Goal: Task Accomplishment & Management: Complete application form

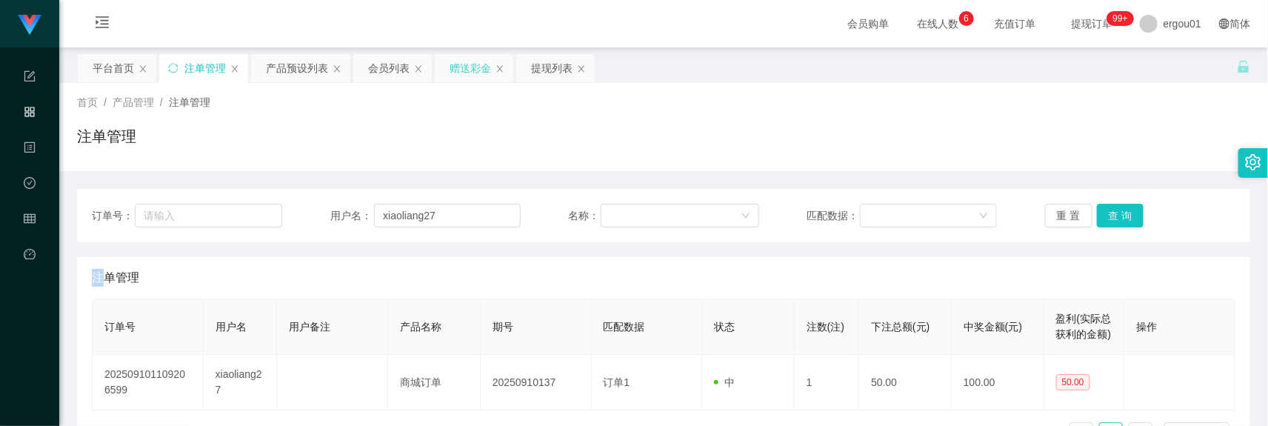
click at [463, 79] on div "赠送彩金" at bounding box center [470, 68] width 41 height 28
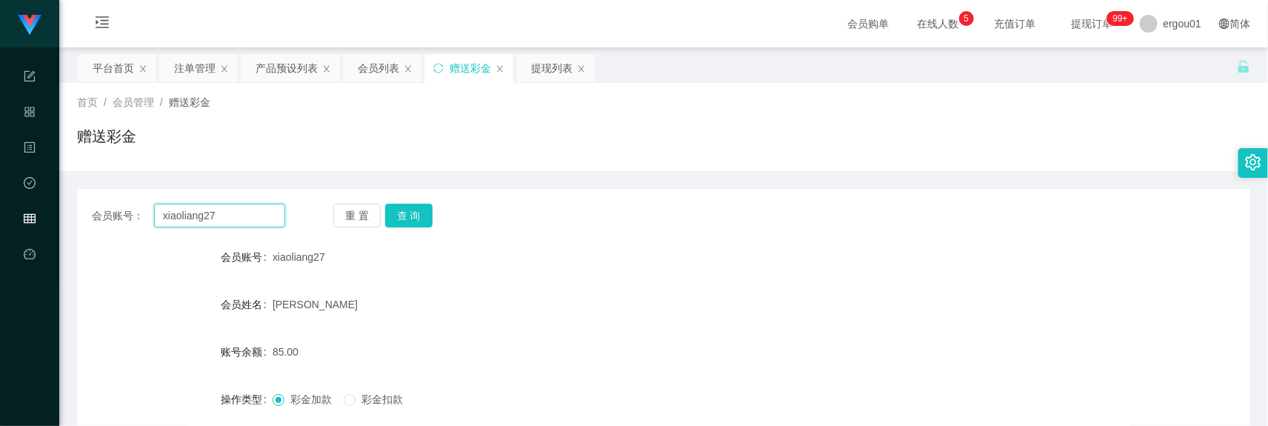
click at [227, 213] on input "xiaoliang27" at bounding box center [219, 216] width 131 height 24
paste input "liang5413"
type input "liang5413"
drag, startPoint x: 409, startPoint y: 213, endPoint x: 400, endPoint y: 216, distance: 9.4
click at [409, 213] on button "查 询" at bounding box center [408, 216] width 47 height 24
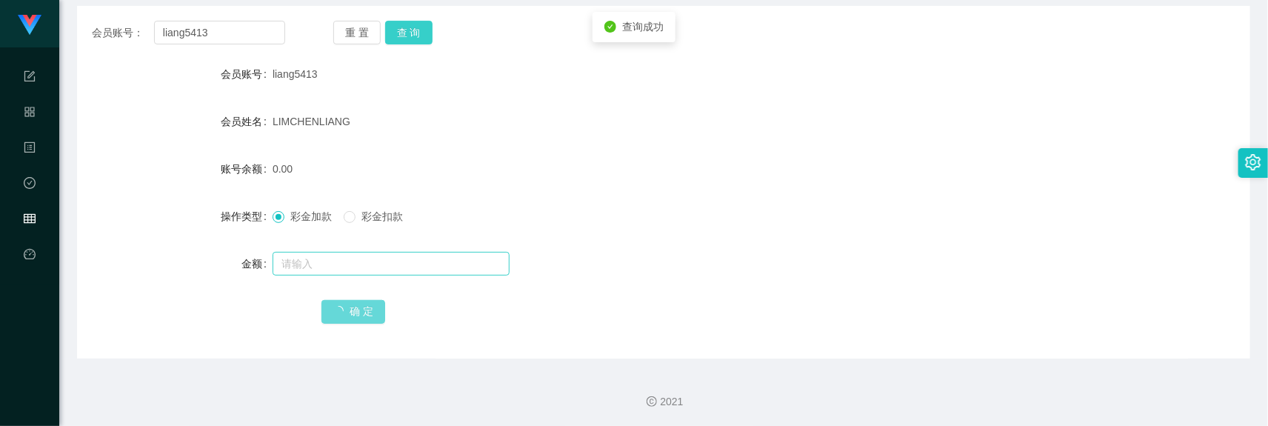
scroll to position [184, 0]
click at [316, 265] on input "text" at bounding box center [391, 263] width 237 height 24
type input "300"
click at [369, 305] on span "确 定" at bounding box center [354, 311] width 64 height 12
click at [422, 27] on button "查 询" at bounding box center [408, 32] width 47 height 24
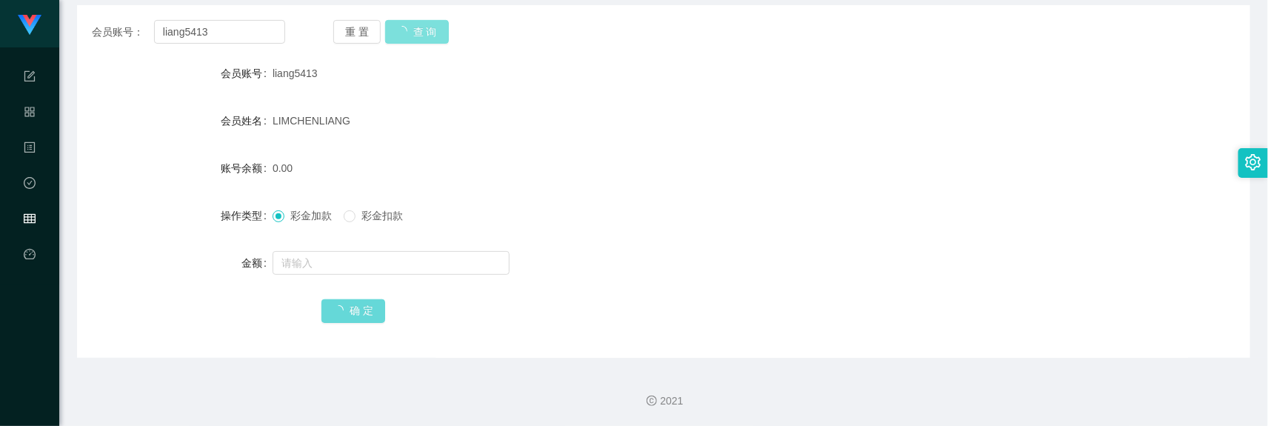
click at [422, 27] on button "查 询" at bounding box center [417, 32] width 64 height 24
click at [347, 276] on div at bounding box center [615, 263] width 685 height 30
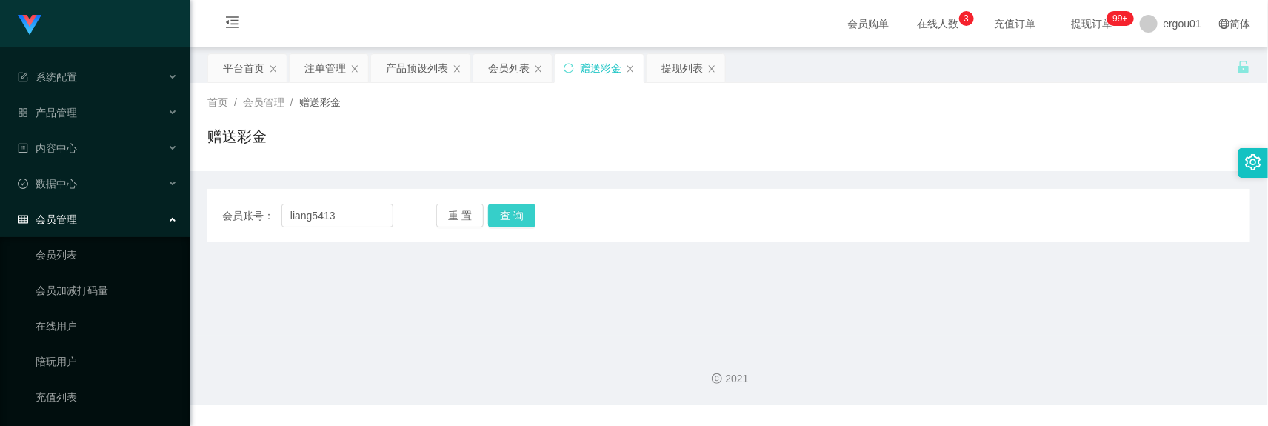
type input "liang5413"
click at [533, 220] on button "查 询" at bounding box center [511, 216] width 47 height 24
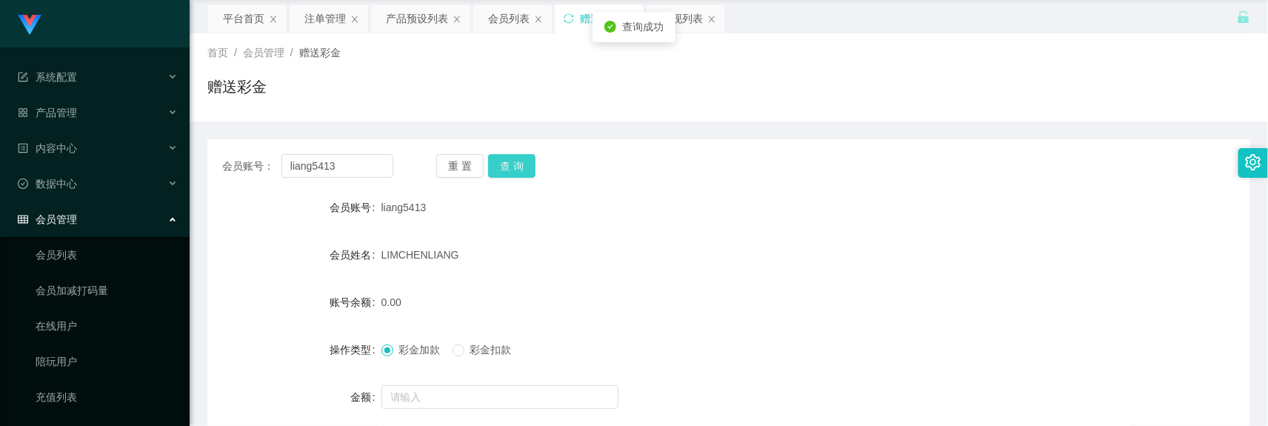
scroll to position [184, 0]
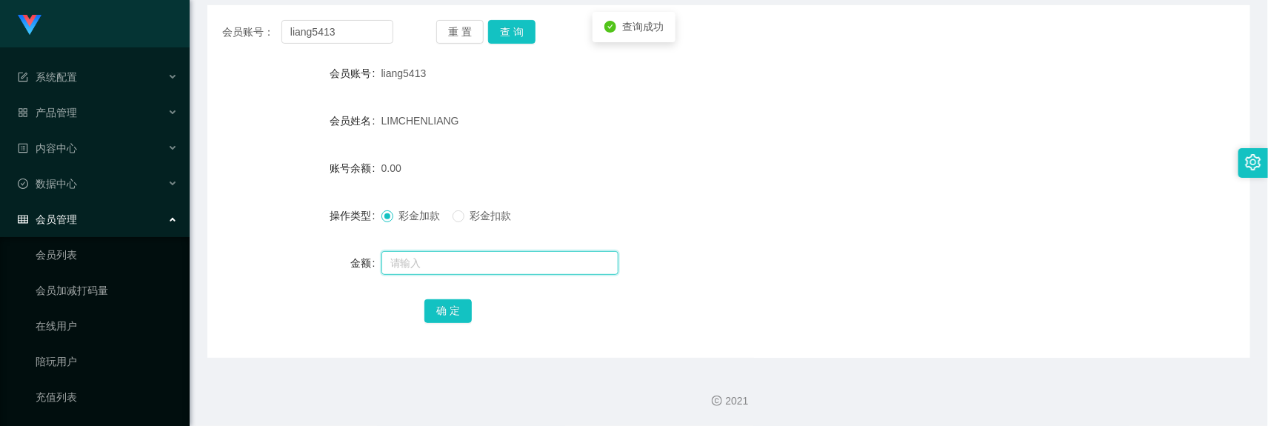
click at [437, 264] on input "text" at bounding box center [500, 263] width 237 height 24
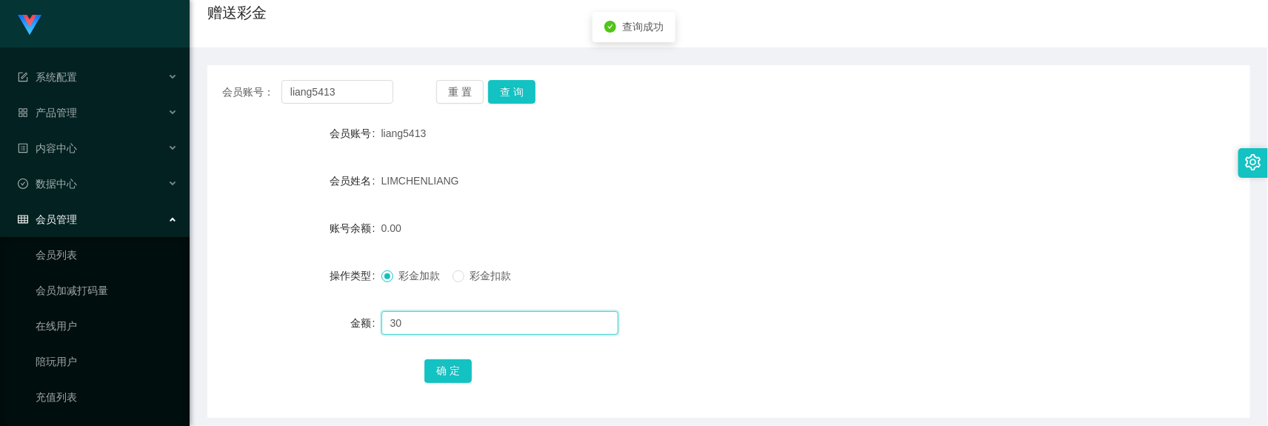
scroll to position [91, 0]
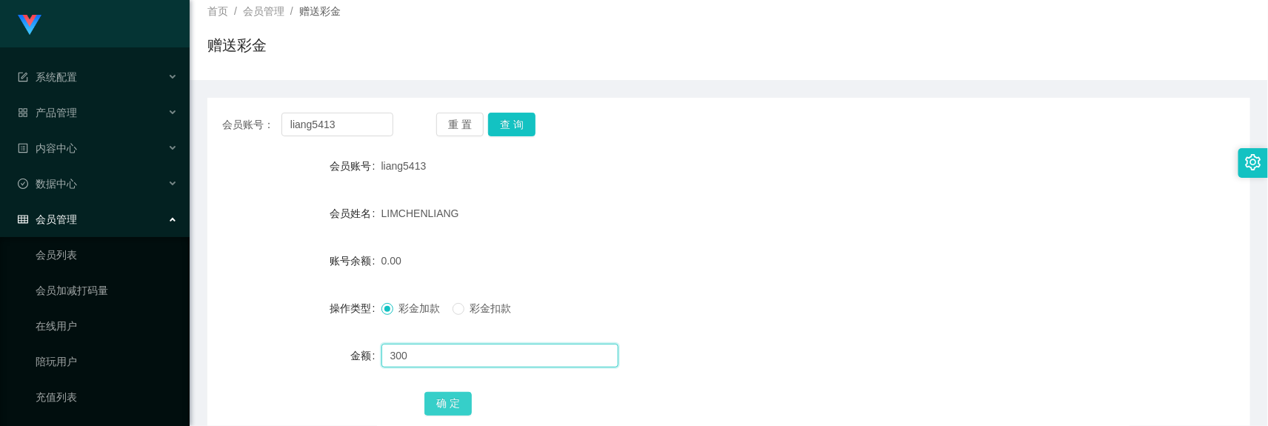
type input "300"
click at [447, 407] on button "确 定" at bounding box center [448, 404] width 47 height 24
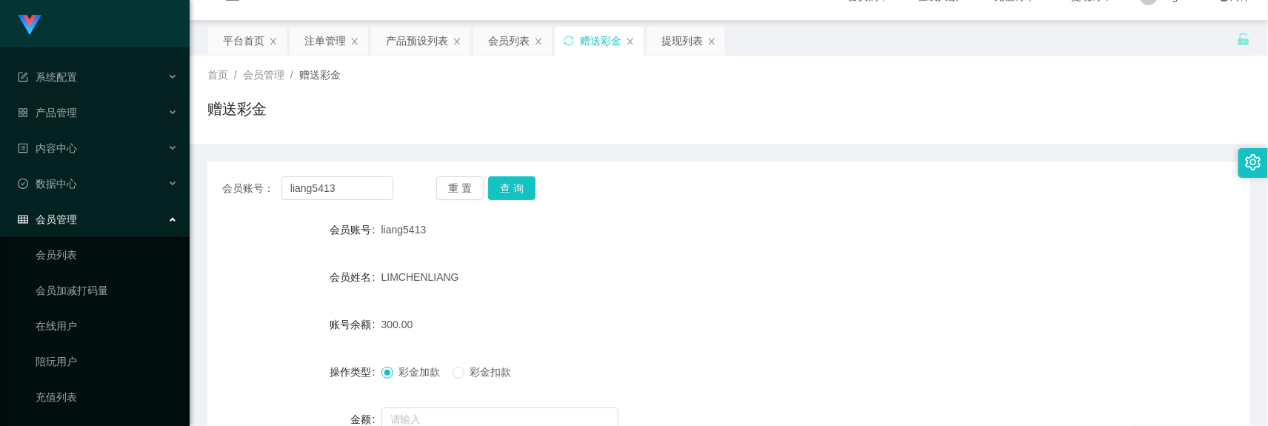
scroll to position [0, 0]
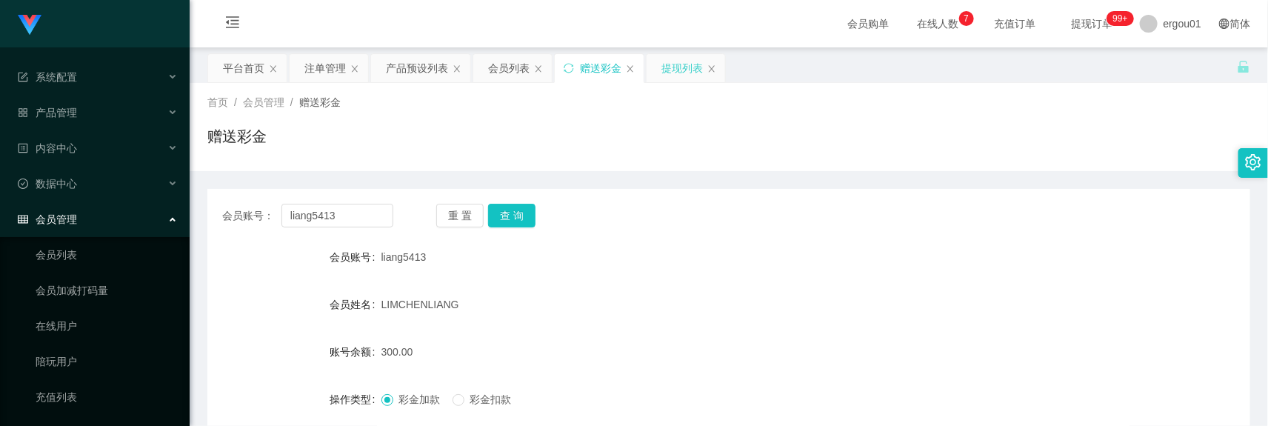
click at [691, 73] on div "提现列表" at bounding box center [682, 68] width 41 height 28
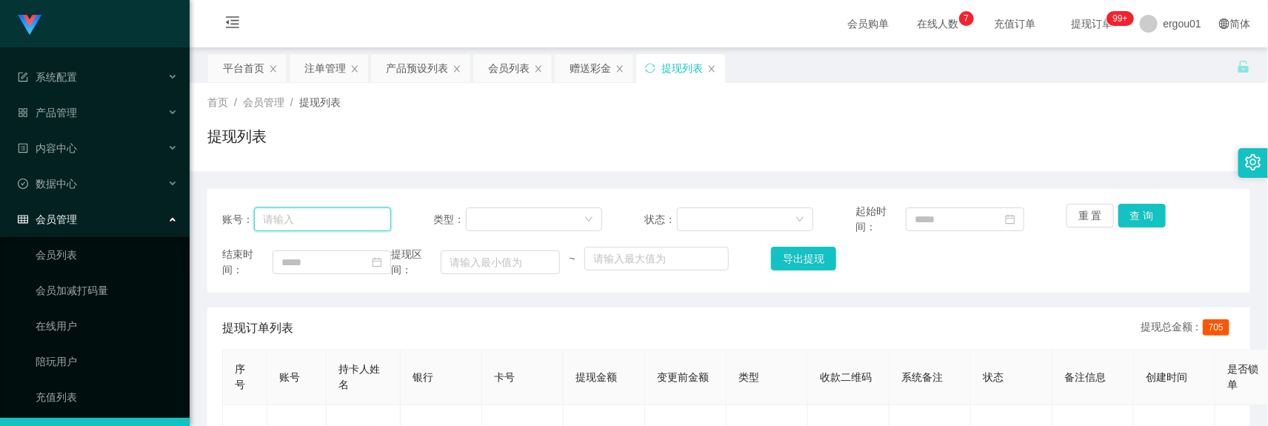
click at [327, 212] on input "text" at bounding box center [322, 219] width 137 height 24
paste input "liang5413"
type input "liang5413"
click at [242, 19] on icon "图标: menu-fold" at bounding box center [232, 24] width 50 height 47
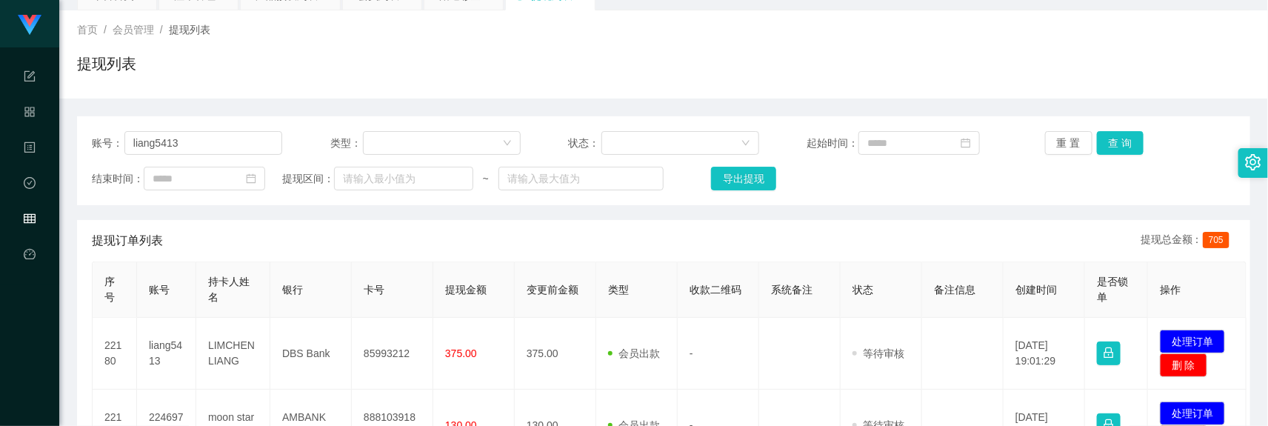
scroll to position [185, 0]
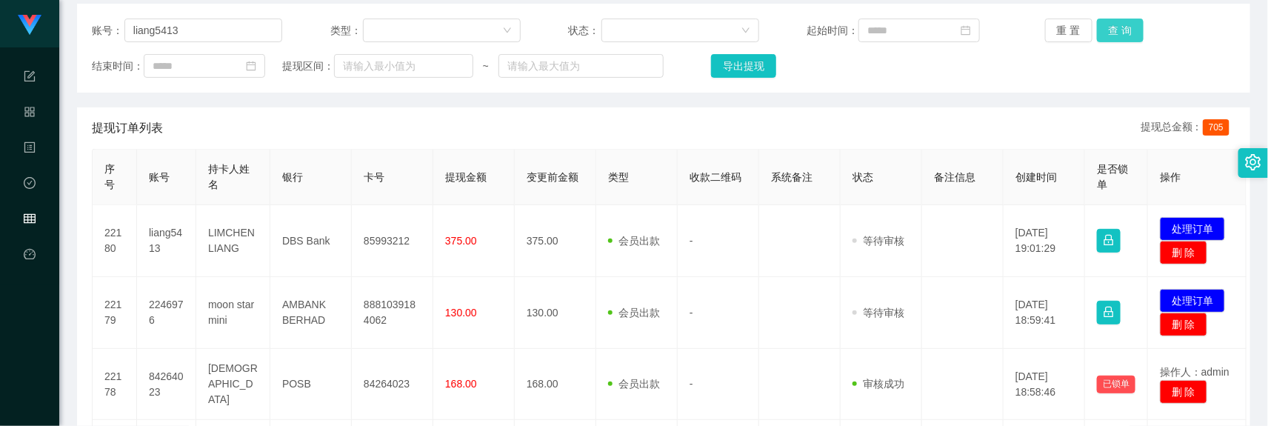
click at [1117, 23] on button "查 询" at bounding box center [1120, 31] width 47 height 24
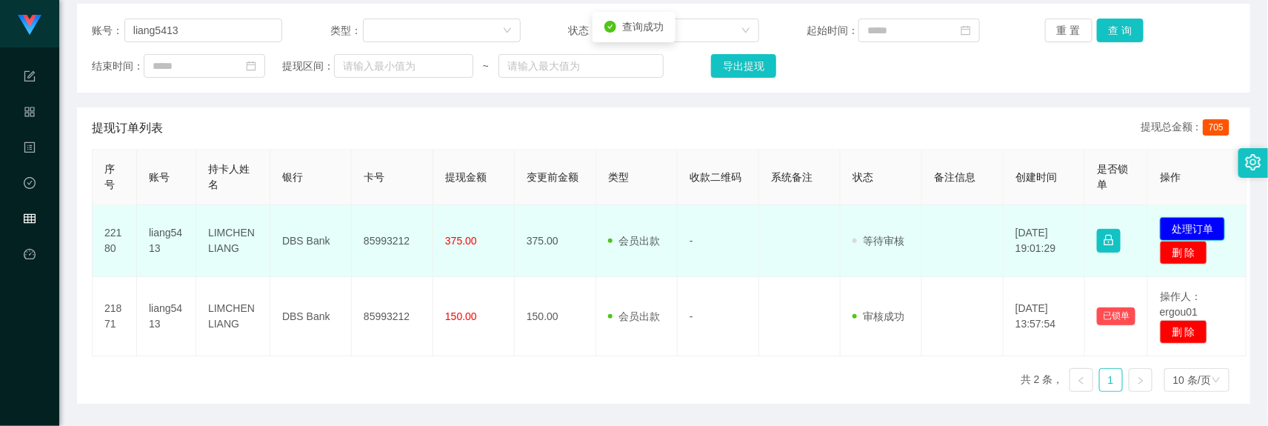
click at [1190, 236] on button "处理订单" at bounding box center [1192, 229] width 65 height 24
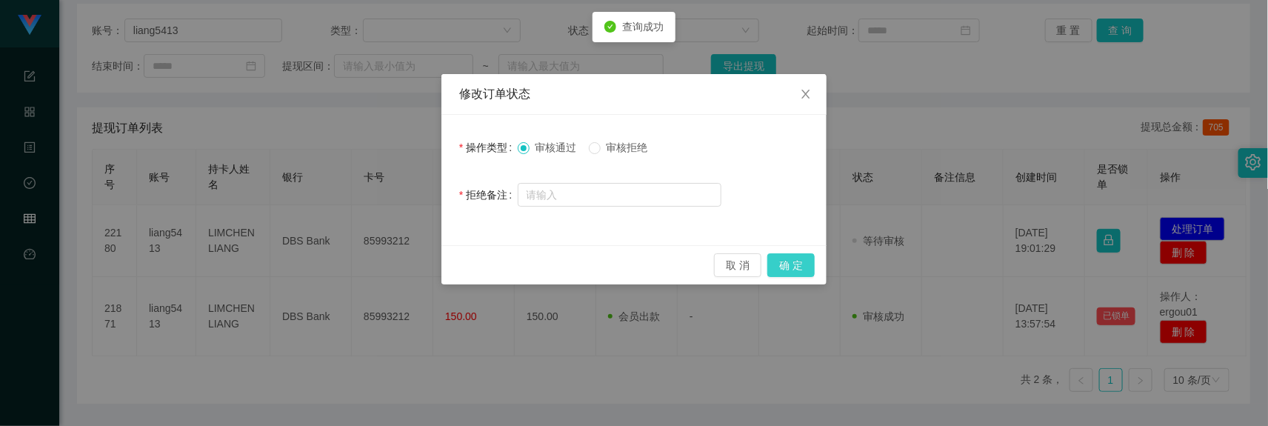
click at [789, 262] on button "确 定" at bounding box center [791, 265] width 47 height 24
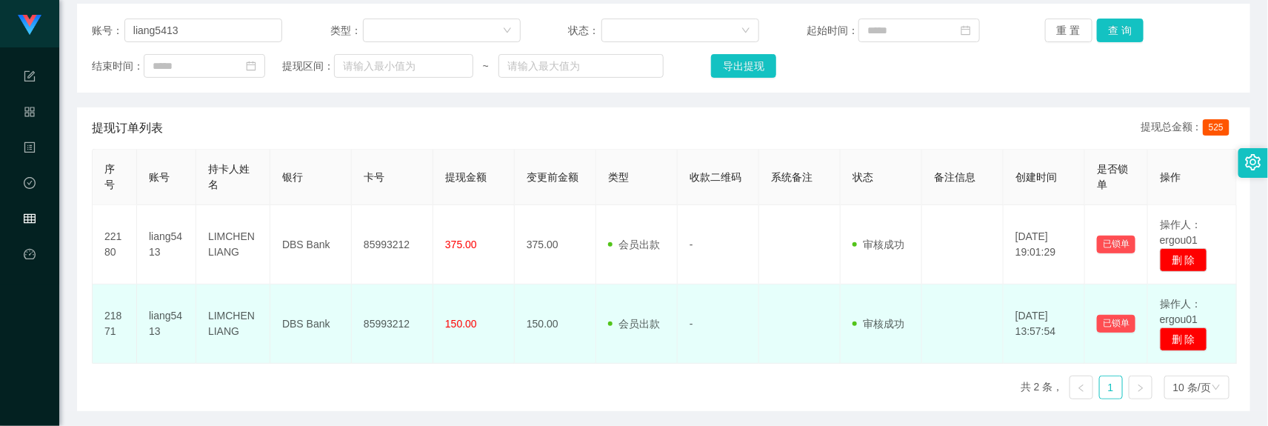
click at [1232, 334] on td "操作人：ergou01 删 除" at bounding box center [1192, 324] width 89 height 79
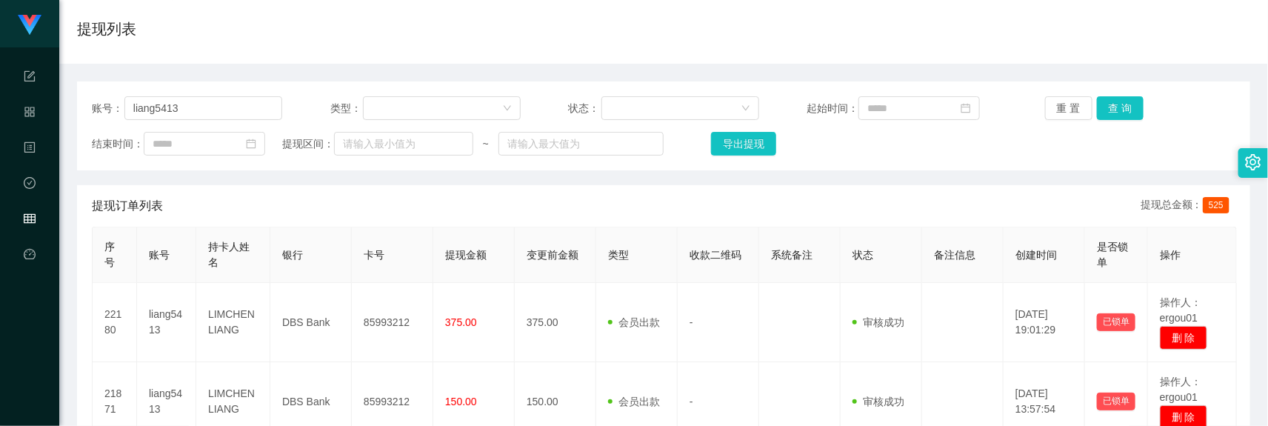
scroll to position [0, 0]
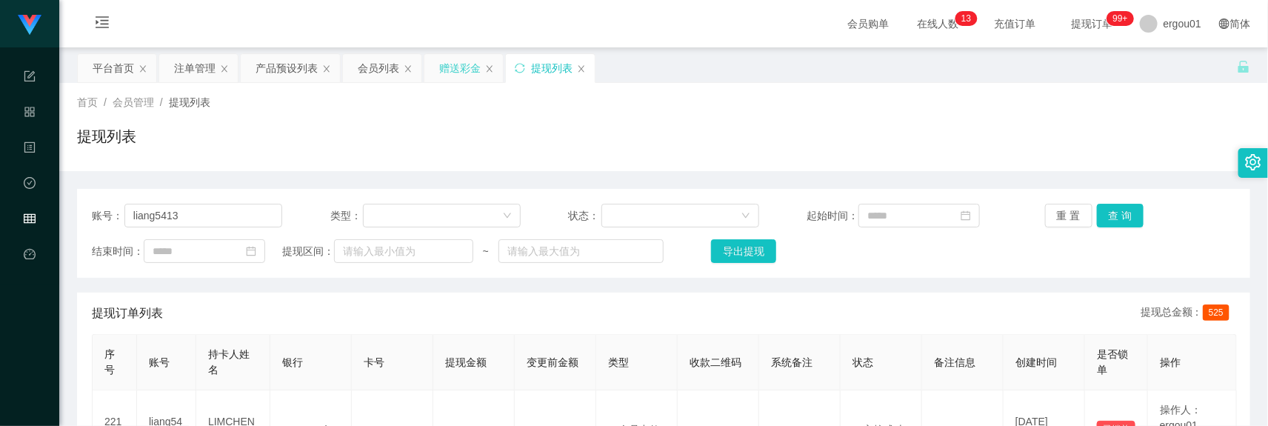
click at [464, 70] on div "赠送彩金" at bounding box center [459, 68] width 41 height 28
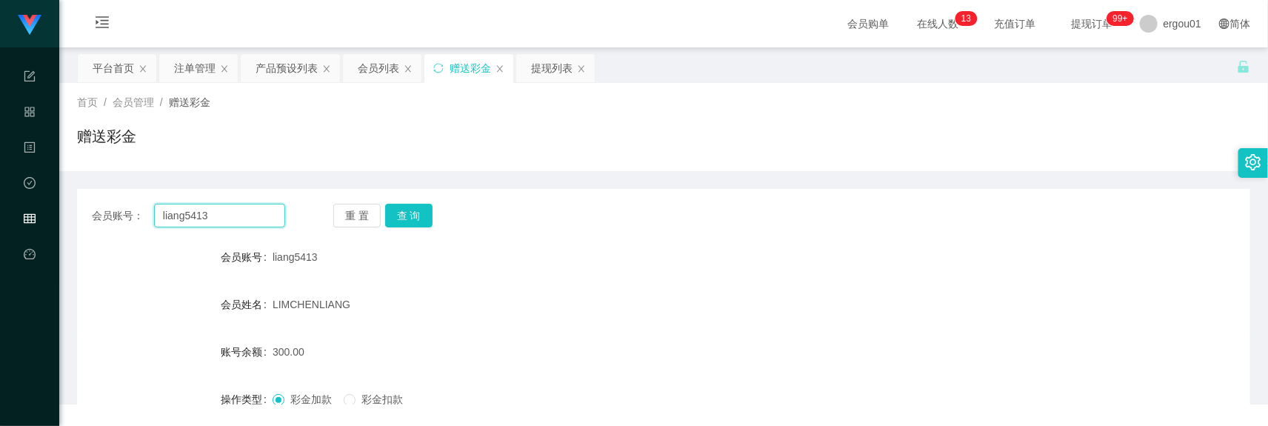
click at [238, 211] on input "liang5413" at bounding box center [219, 216] width 131 height 24
click at [233, 219] on input "liang5413" at bounding box center [219, 216] width 131 height 24
paste input "dailiangliang"
type input "dailiangliang"
click at [401, 233] on div "会员账号： dailiangliang 重 置 查 询 会员账号 liang5413 会员姓名 LIMCHENLIANG 账号余额 300.00 操作类型 彩…" at bounding box center [664, 365] width 1174 height 353
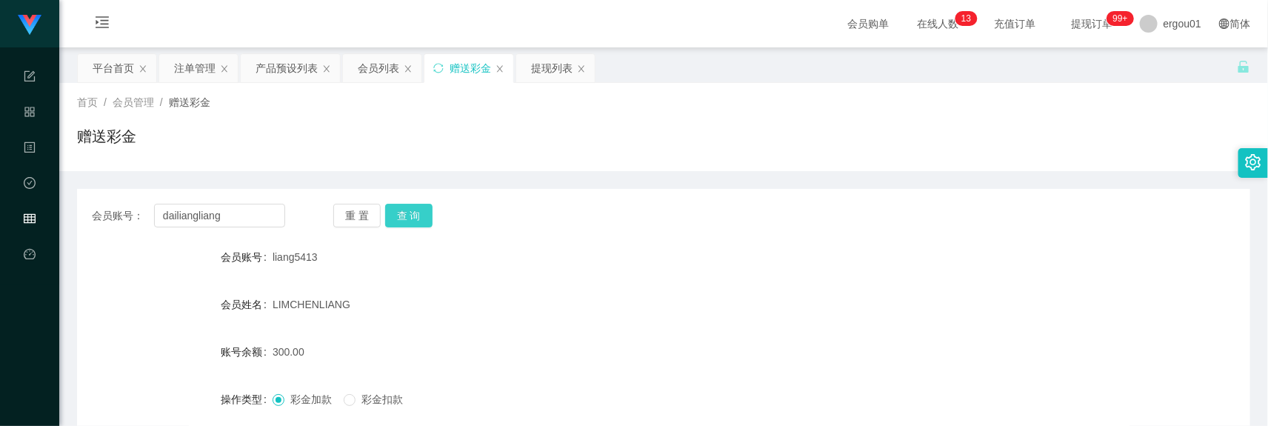
click at [416, 215] on button "查 询" at bounding box center [408, 216] width 47 height 24
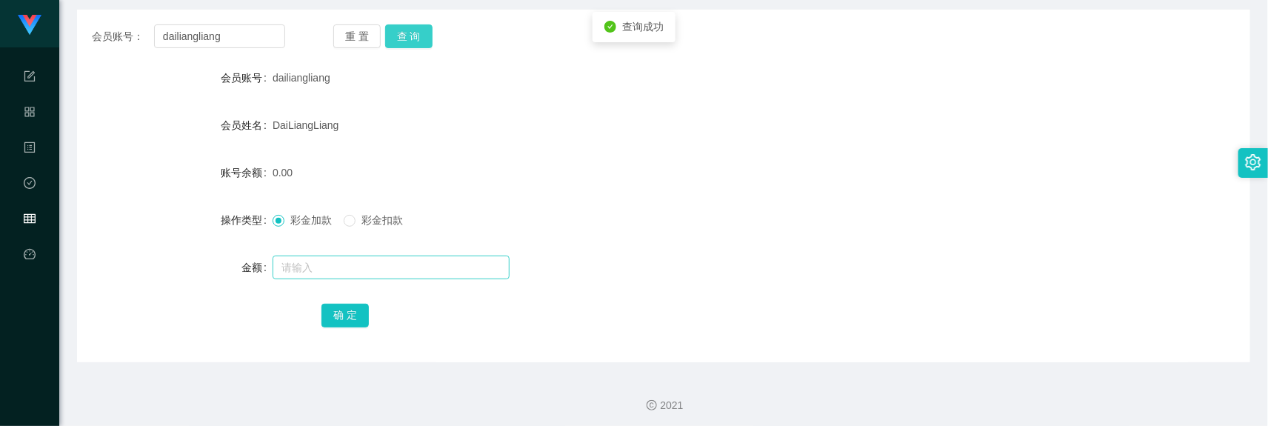
scroll to position [184, 0]
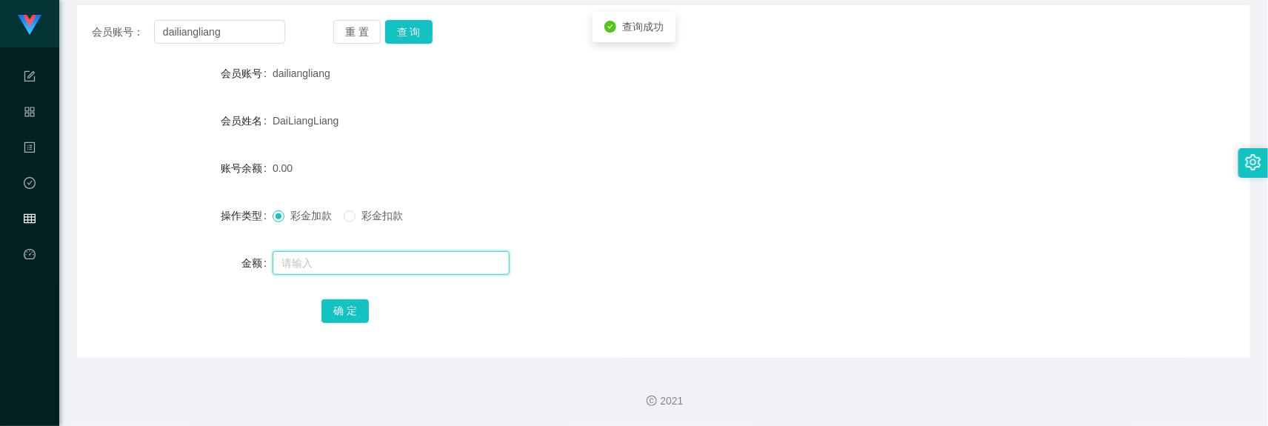
click at [342, 267] on input "text" at bounding box center [391, 263] width 237 height 24
type input "300"
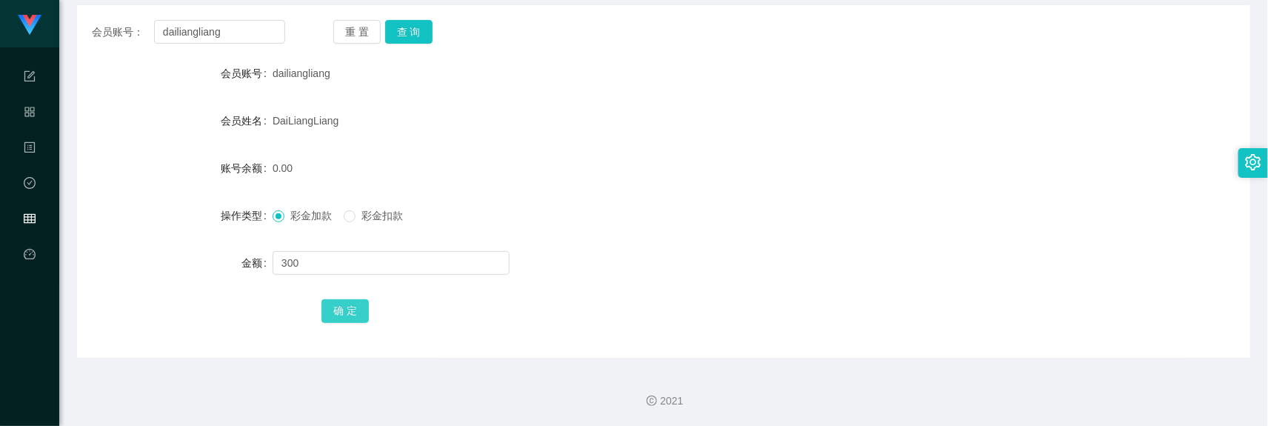
click at [356, 306] on button "确 定" at bounding box center [345, 311] width 47 height 24
click at [293, 38] on div "会员账号： dailiangliang 重 置 查 询" at bounding box center [664, 32] width 1174 height 24
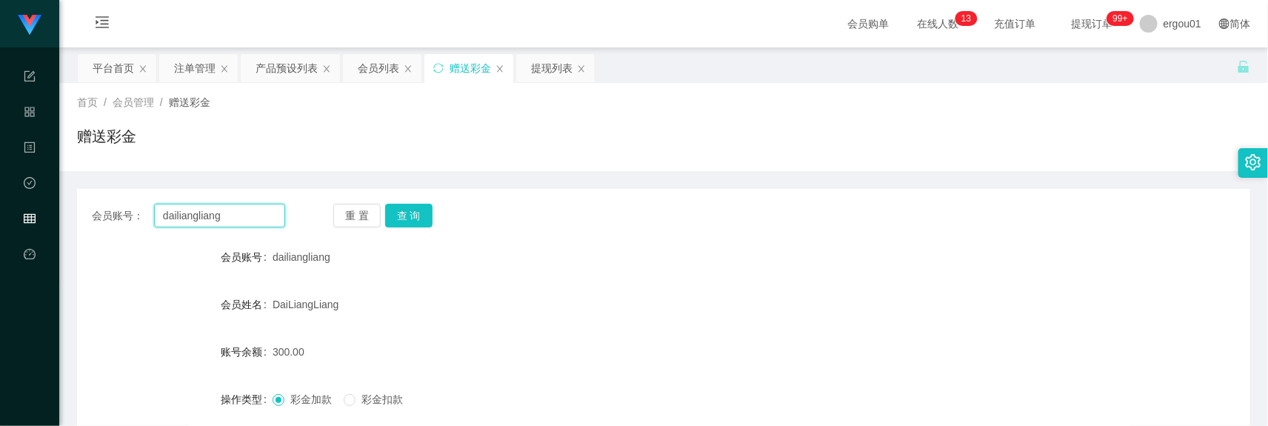
drag, startPoint x: 233, startPoint y: 224, endPoint x: 243, endPoint y: 221, distance: 10.1
click at [235, 224] on input "dailiangliang" at bounding box center [219, 216] width 131 height 24
click at [282, 63] on div "产品预设列表" at bounding box center [287, 68] width 62 height 28
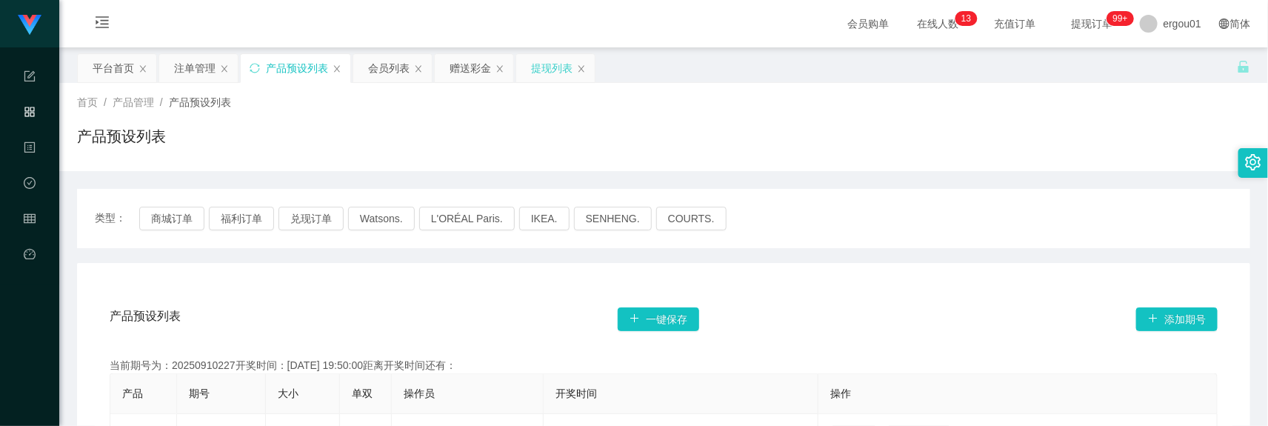
click at [558, 75] on div "提现列表" at bounding box center [551, 68] width 41 height 28
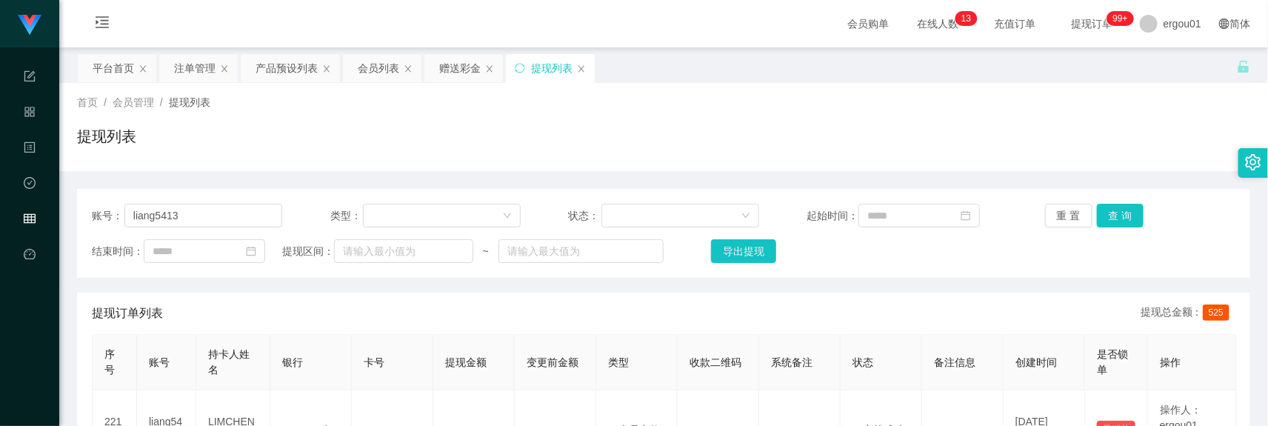
click at [249, 201] on div "账号： liang5413 类型： 状态： 起始时间： 重 置 查 询 结束时间： 提现区间： ~ 导出提现" at bounding box center [664, 233] width 1174 height 89
click at [269, 217] on input "liang5413" at bounding box center [203, 216] width 158 height 24
paste input "dailiangliang"
type input "dailiangliang"
click at [1123, 210] on button "查 询" at bounding box center [1120, 216] width 47 height 24
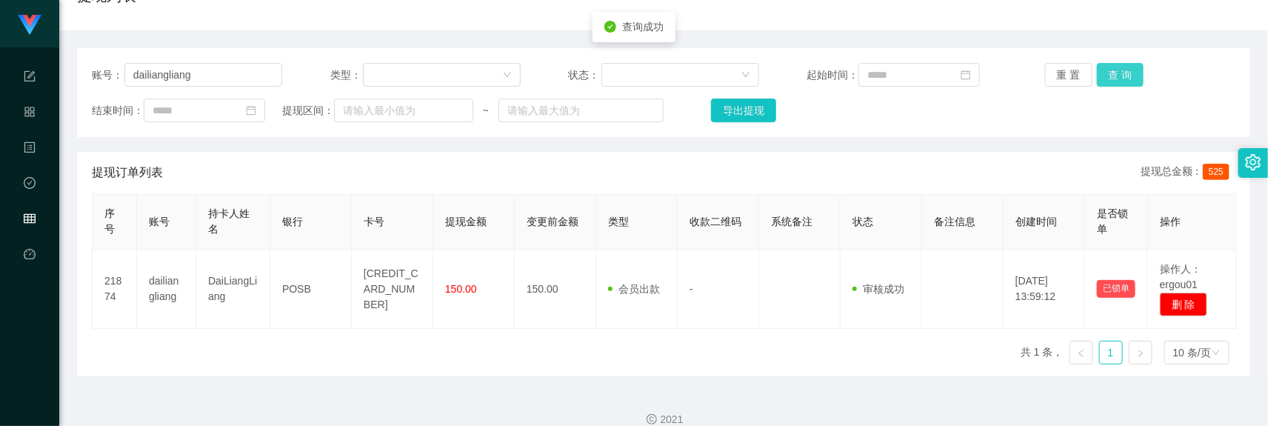
scroll to position [167, 0]
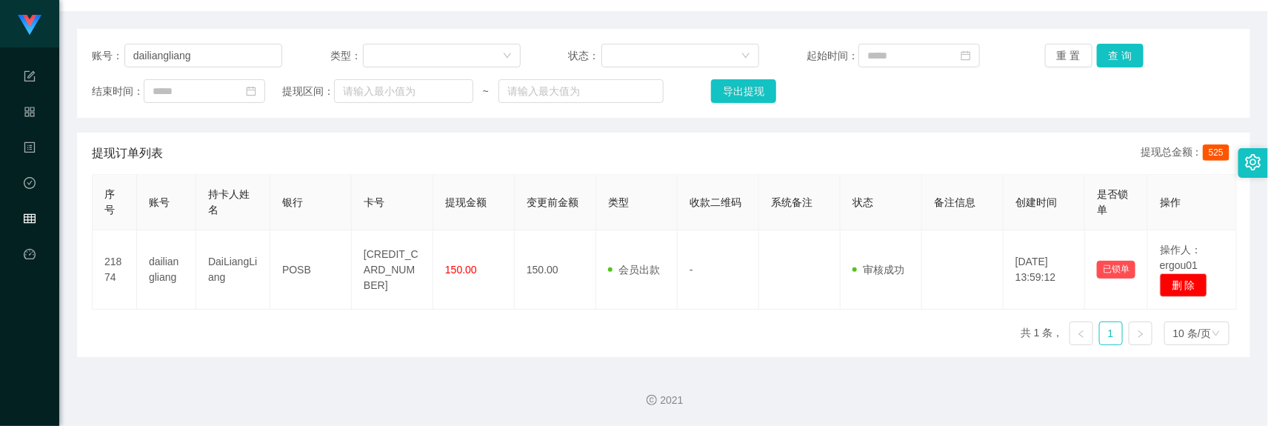
click at [1117, 34] on div "账号： dailiangliang 类型： 状态： 起始时间： 重 置 查 询 结束时间： 提现区间： ~ 导出提现" at bounding box center [664, 73] width 1174 height 89
click at [1105, 49] on button "查 询" at bounding box center [1120, 56] width 47 height 24
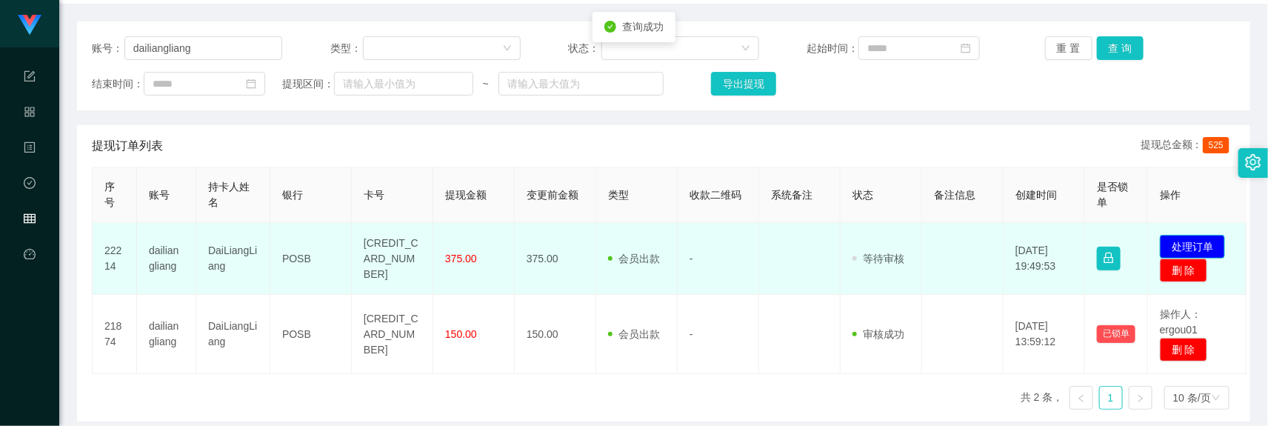
click at [1190, 256] on button "处理订单" at bounding box center [1192, 247] width 65 height 24
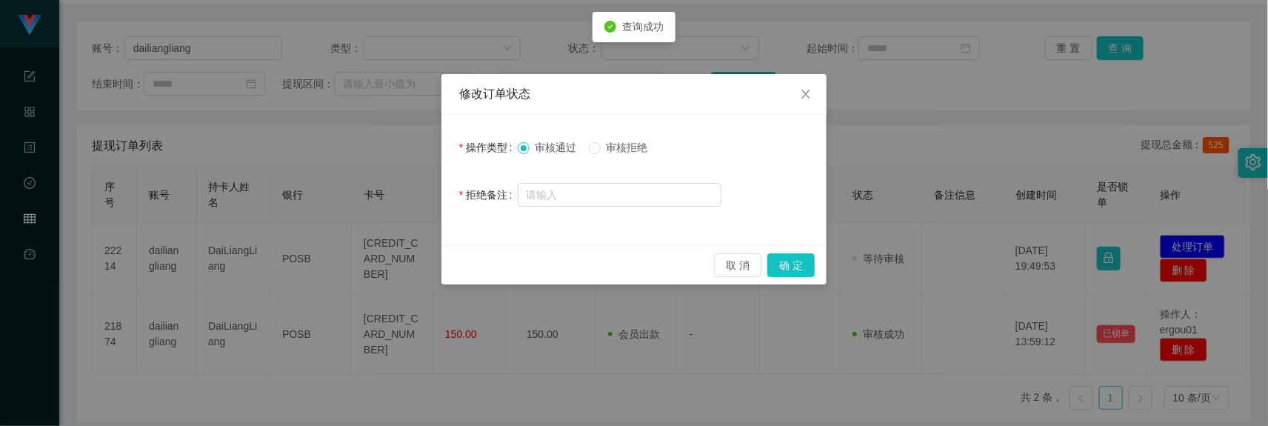
click at [816, 258] on div "取 消 确 定" at bounding box center [634, 264] width 385 height 39
click at [802, 259] on button "确 定" at bounding box center [791, 265] width 47 height 24
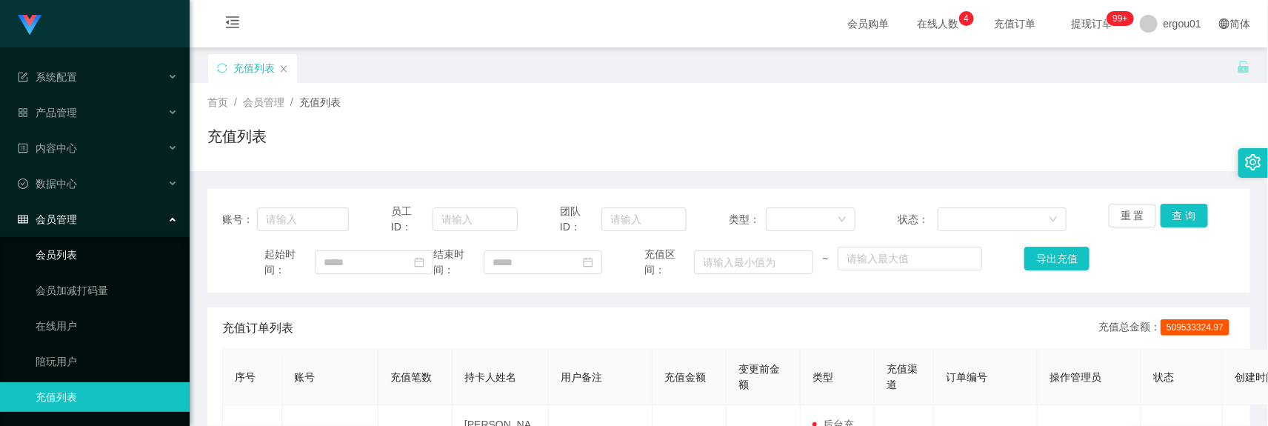
click at [106, 240] on link "会员列表" at bounding box center [107, 255] width 142 height 30
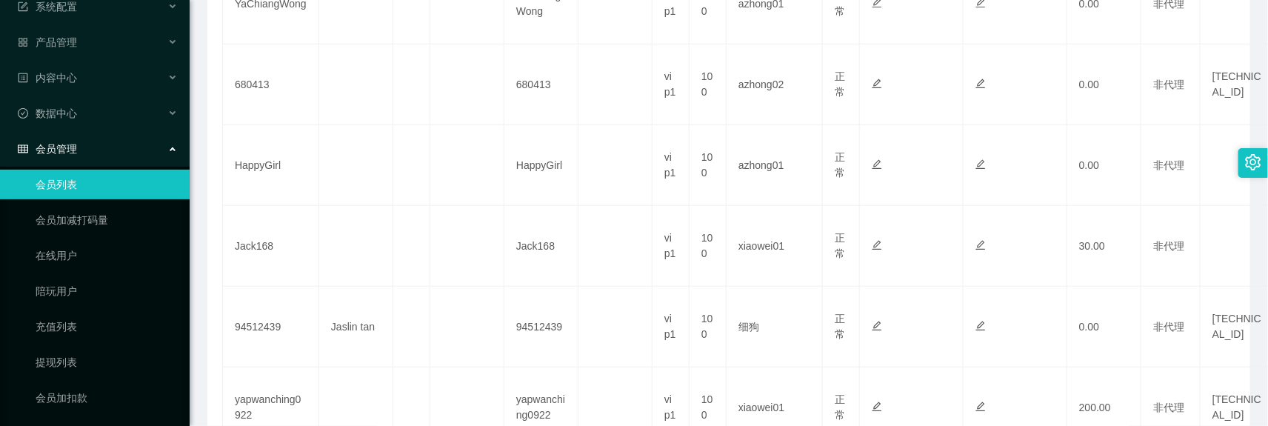
scroll to position [142, 0]
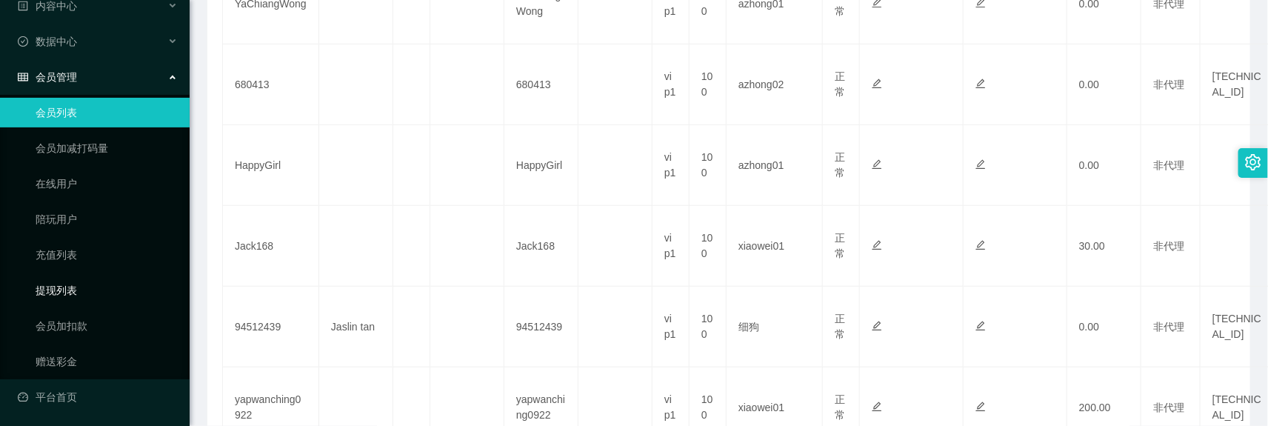
click at [100, 290] on link "提现列表" at bounding box center [107, 291] width 142 height 30
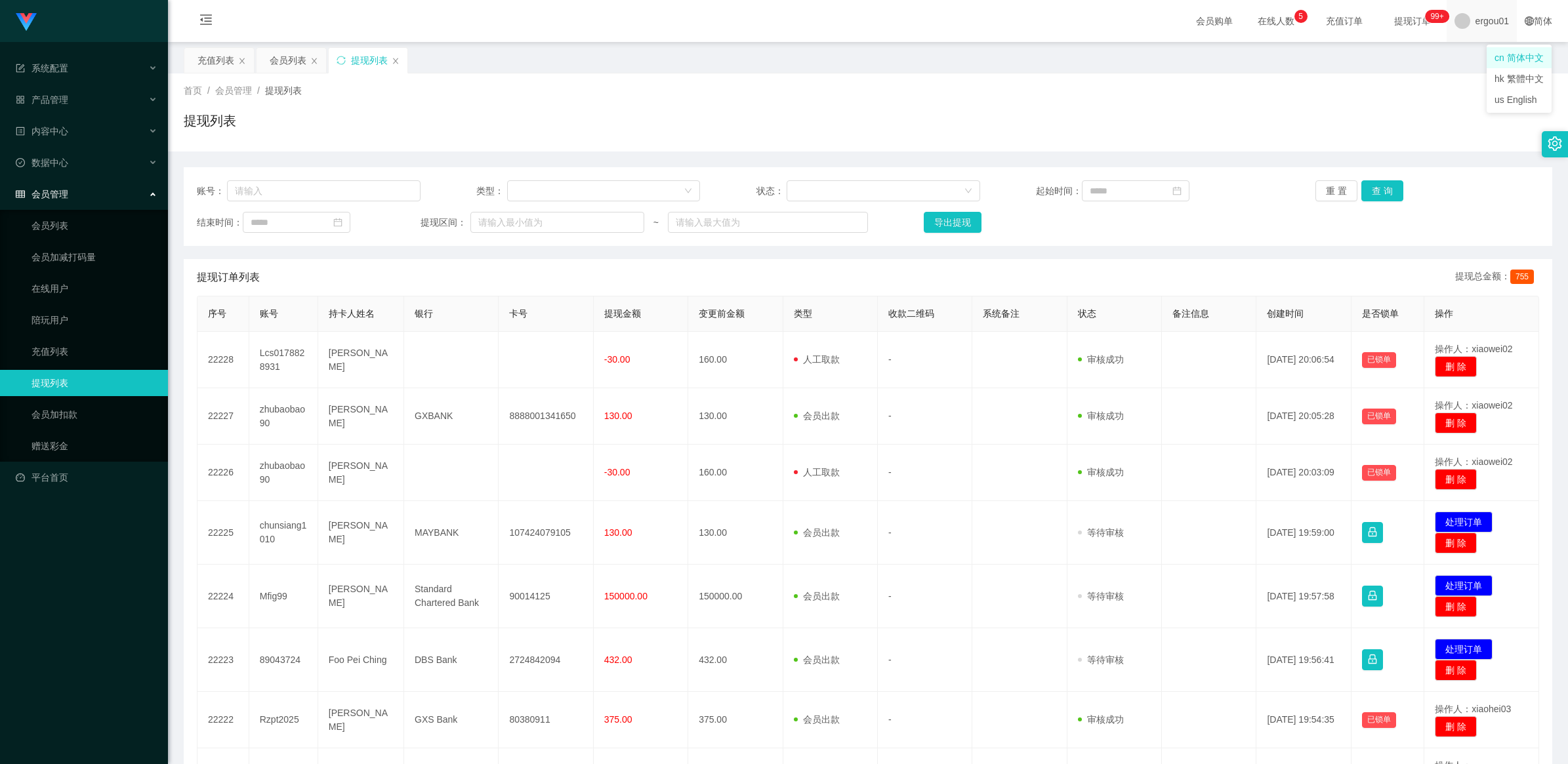
click at [1123, 20] on span "ergou01" at bounding box center [1492, 20] width 34 height 42
click at [1123, 92] on div "首页 / 会员管理 / 提现列表 /" at bounding box center [867, 91] width 1368 height 14
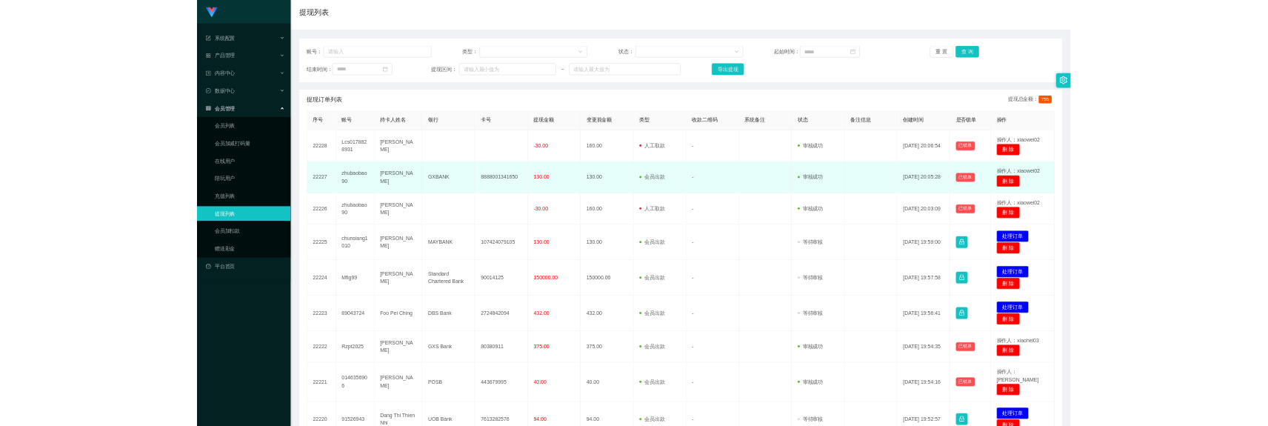
scroll to position [300, 0]
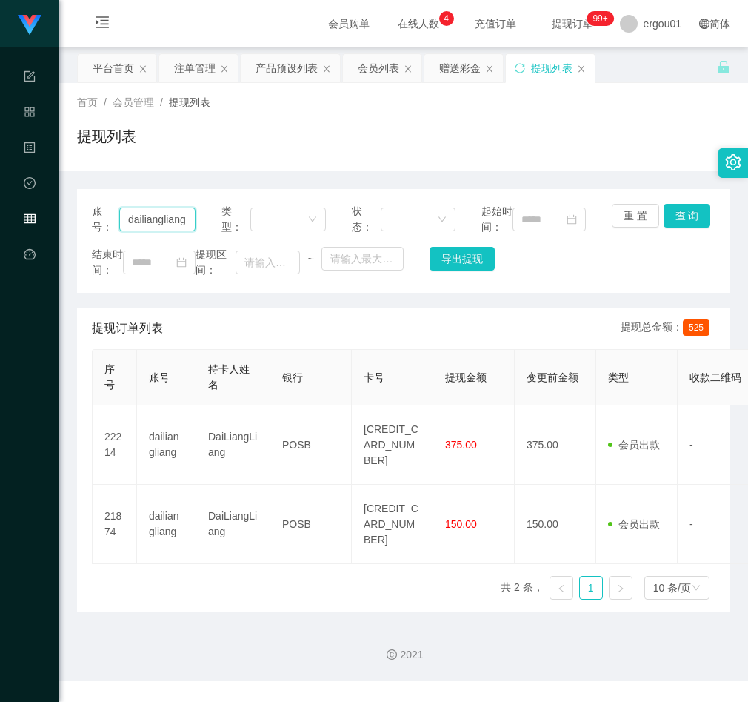
click at [174, 219] on input "dailiangliang" at bounding box center [157, 219] width 76 height 24
drag, startPoint x: 449, startPoint y: 67, endPoint x: 435, endPoint y: 95, distance: 31.5
click at [449, 67] on div "赠送彩金" at bounding box center [459, 68] width 41 height 28
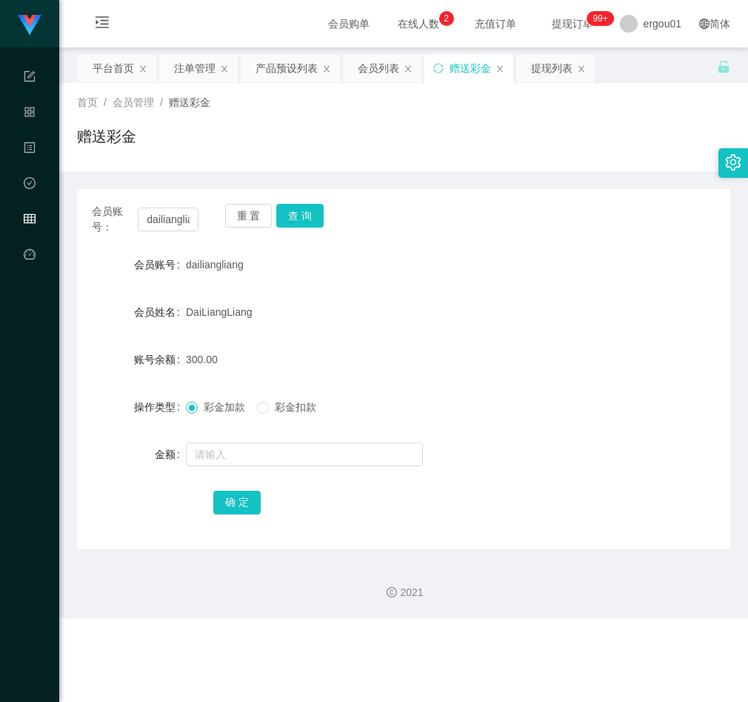
click at [197, 224] on div "会员账号： dailiangliang 重 置 查 询" at bounding box center [403, 219] width 653 height 31
click at [175, 217] on input "dailiangliang" at bounding box center [168, 219] width 60 height 24
paste input "90662822"
type input "90662822"
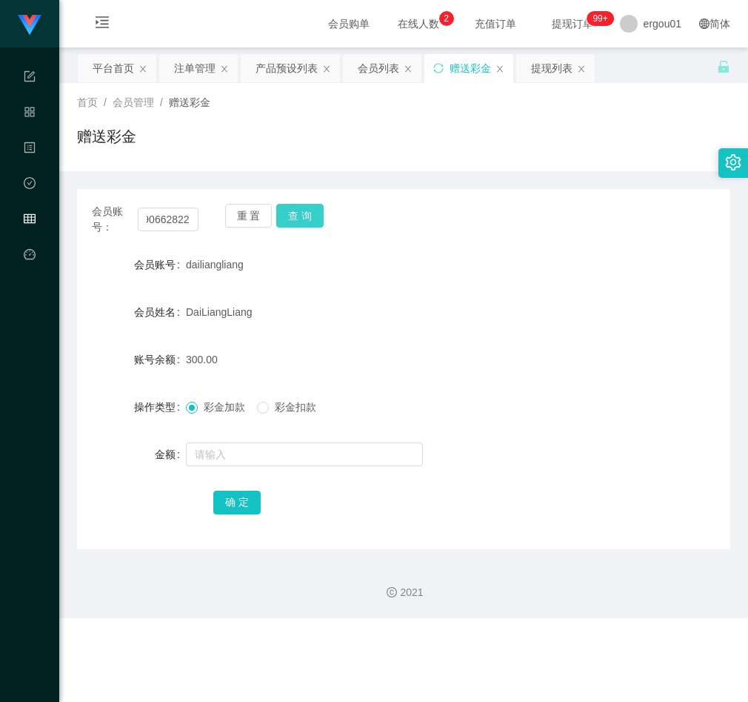
click at [295, 219] on button "查 询" at bounding box center [299, 216] width 47 height 24
drag, startPoint x: 489, startPoint y: 133, endPoint x: 482, endPoint y: 144, distance: 13.4
click at [489, 133] on div "赠送彩金" at bounding box center [403, 142] width 653 height 34
click at [254, 449] on input "text" at bounding box center [304, 454] width 237 height 24
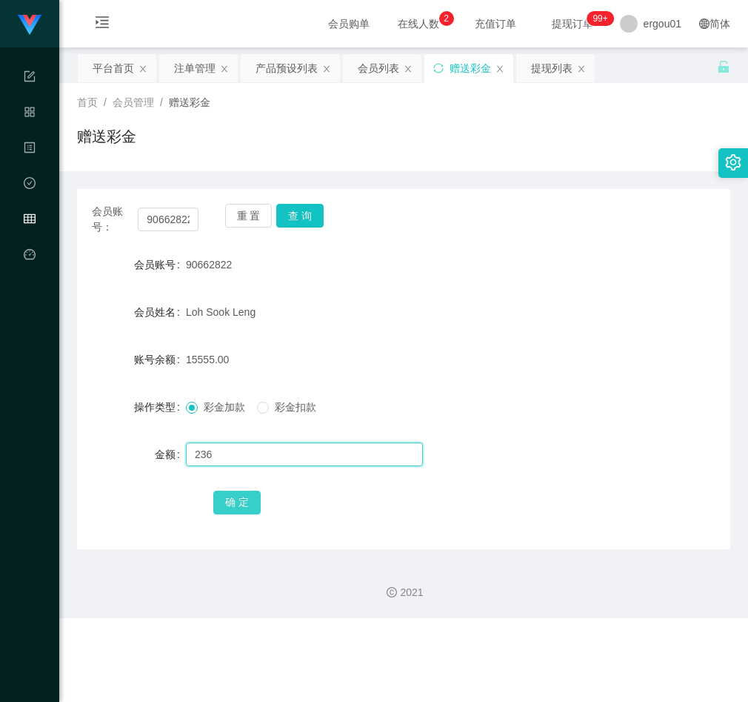
type input "236"
click at [226, 505] on button "确 定" at bounding box center [236, 502] width 47 height 24
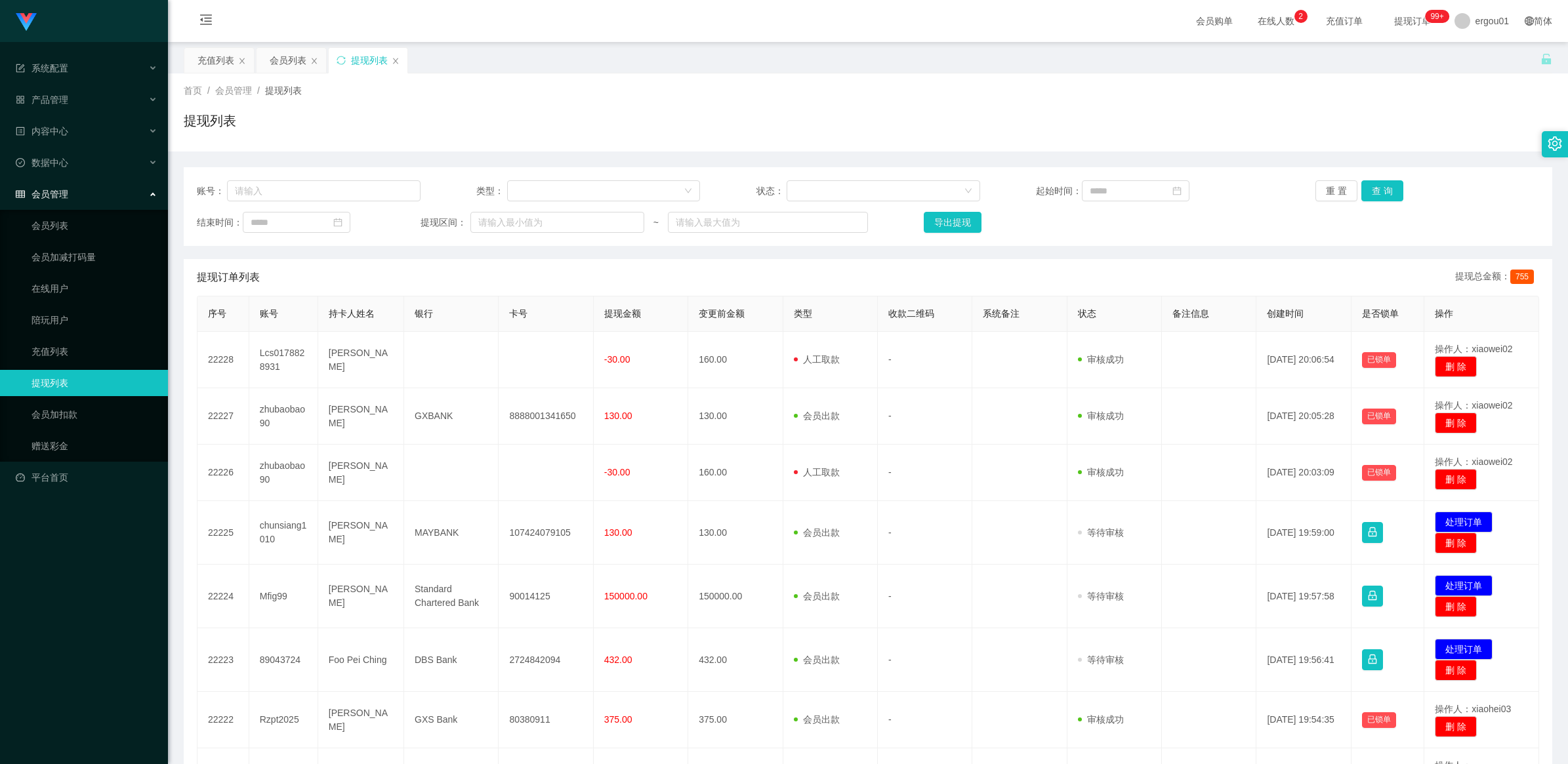
scroll to position [266, 0]
